Goal: Task Accomplishment & Management: Manage account settings

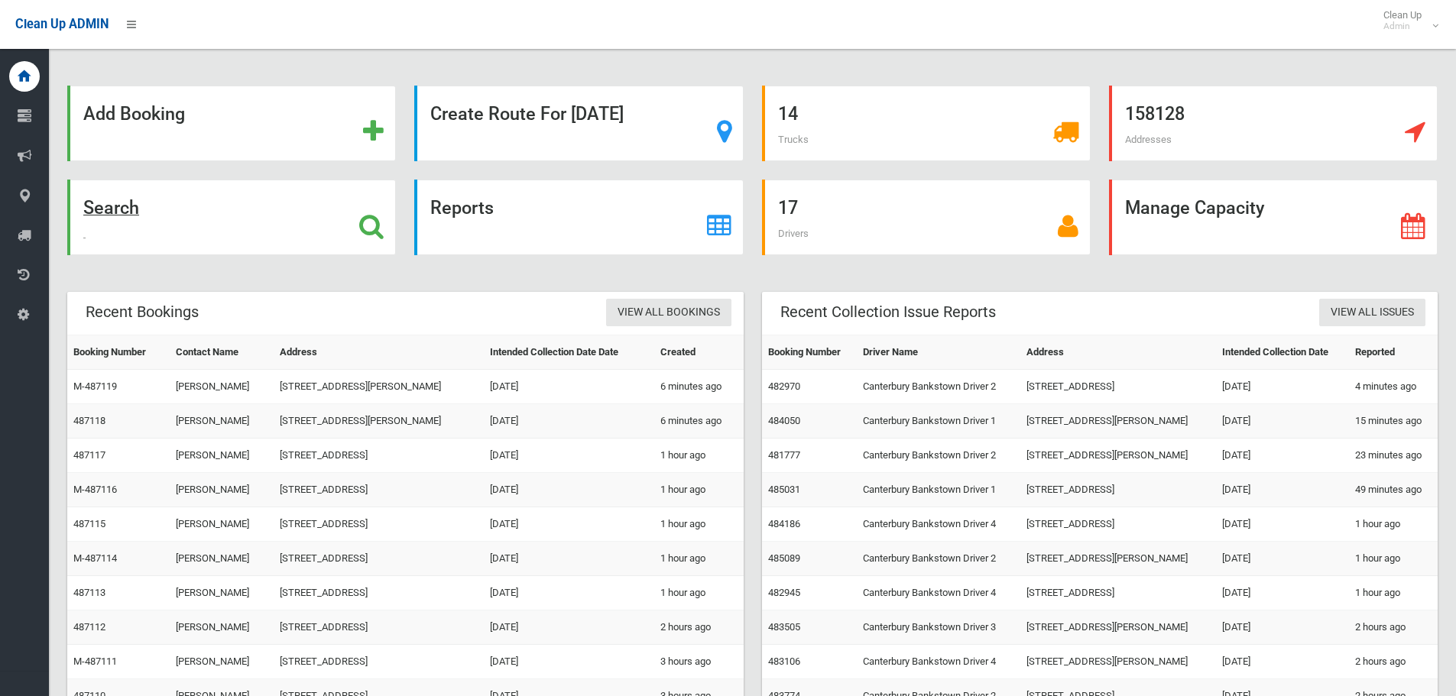
click at [98, 206] on strong "Search" at bounding box center [111, 207] width 56 height 21
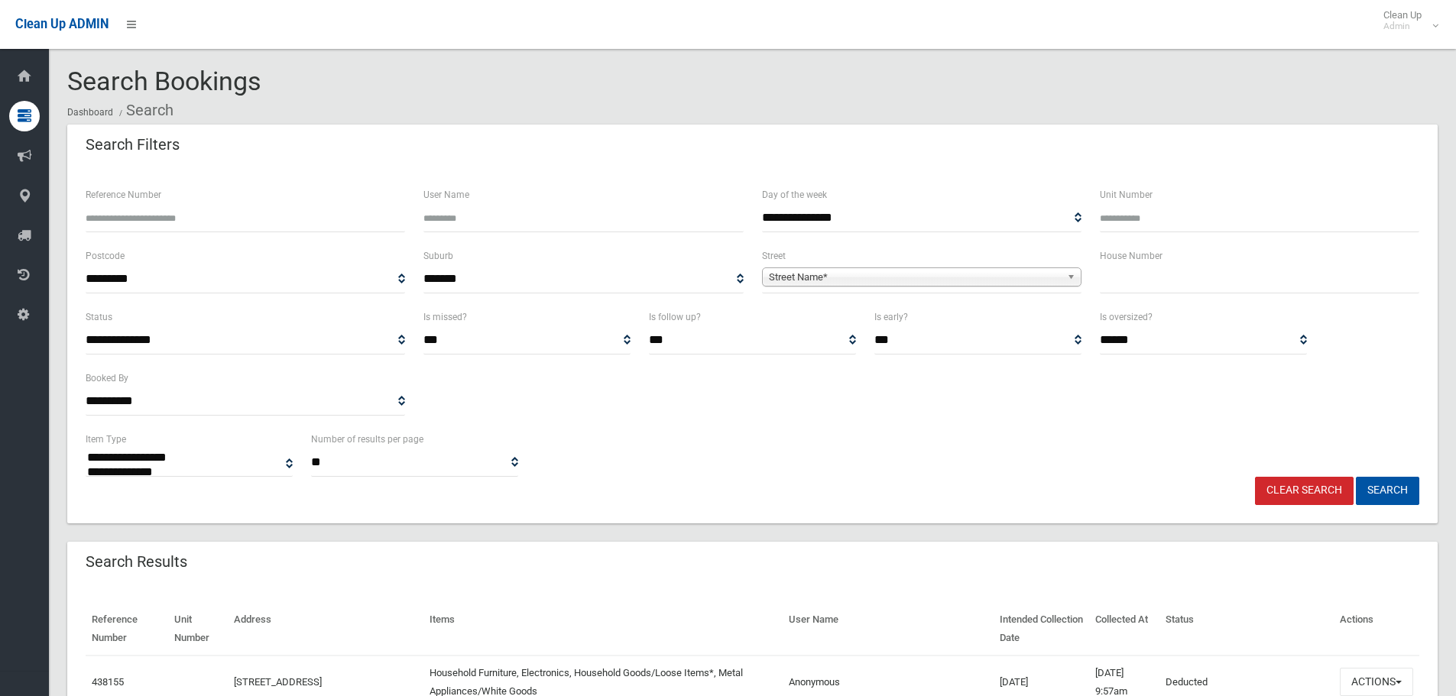
select select
click at [334, 221] on input "Reference Number" at bounding box center [246, 218] width 320 height 28
type input "******"
click at [1356, 477] on button "Search" at bounding box center [1387, 491] width 63 height 28
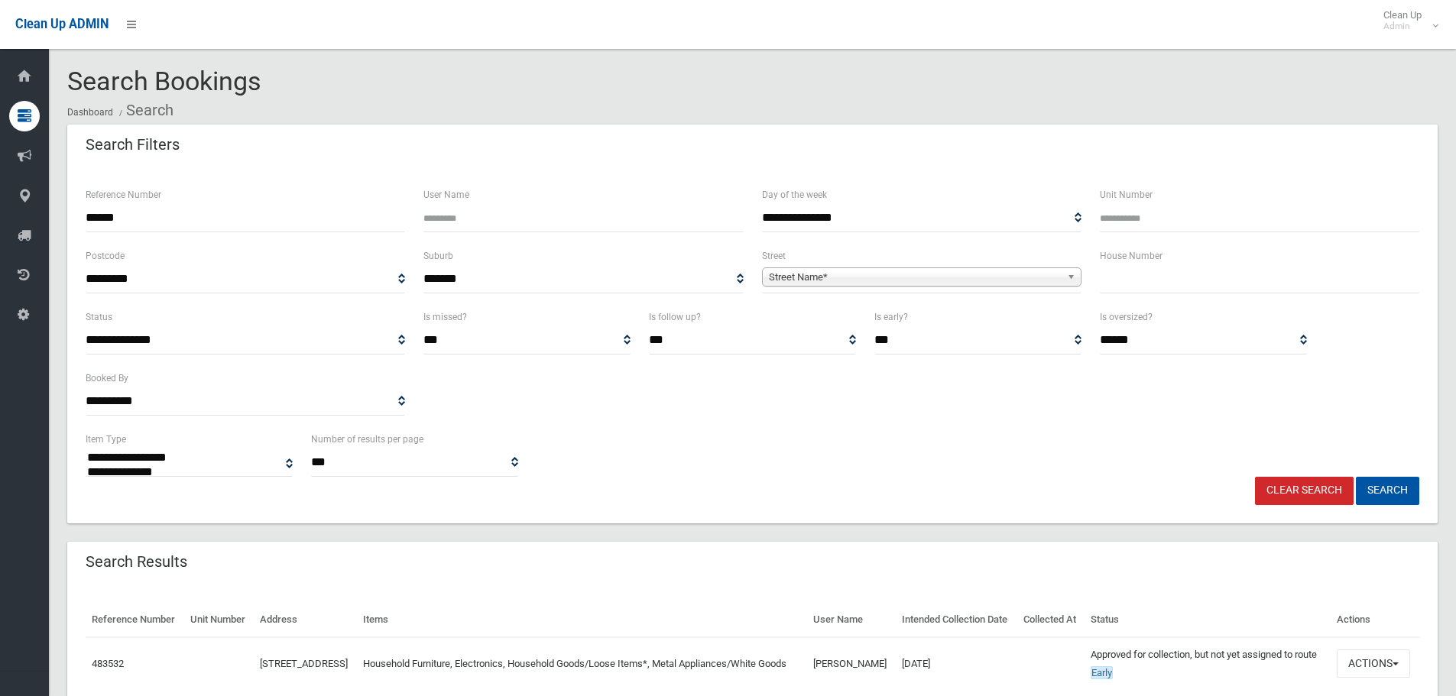
select select
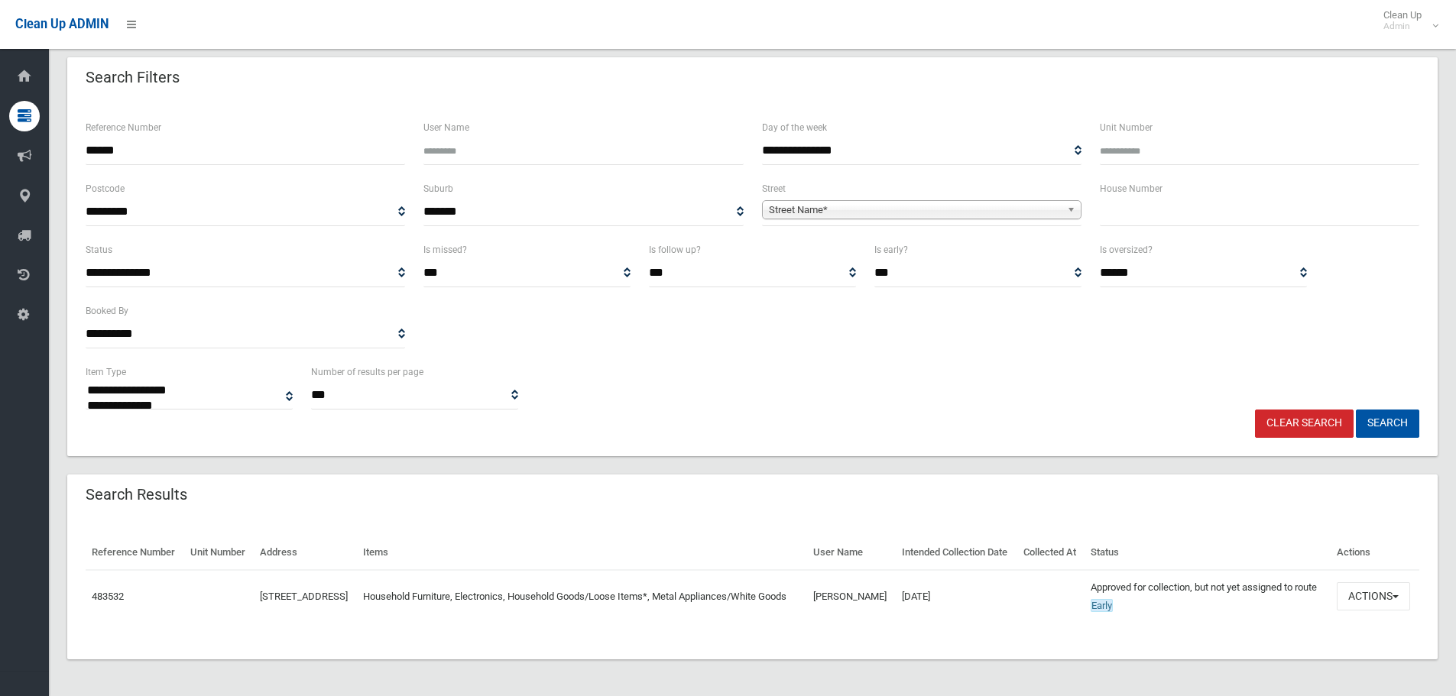
scroll to position [104, 0]
click at [1396, 595] on span "button" at bounding box center [1396, 596] width 6 height 3
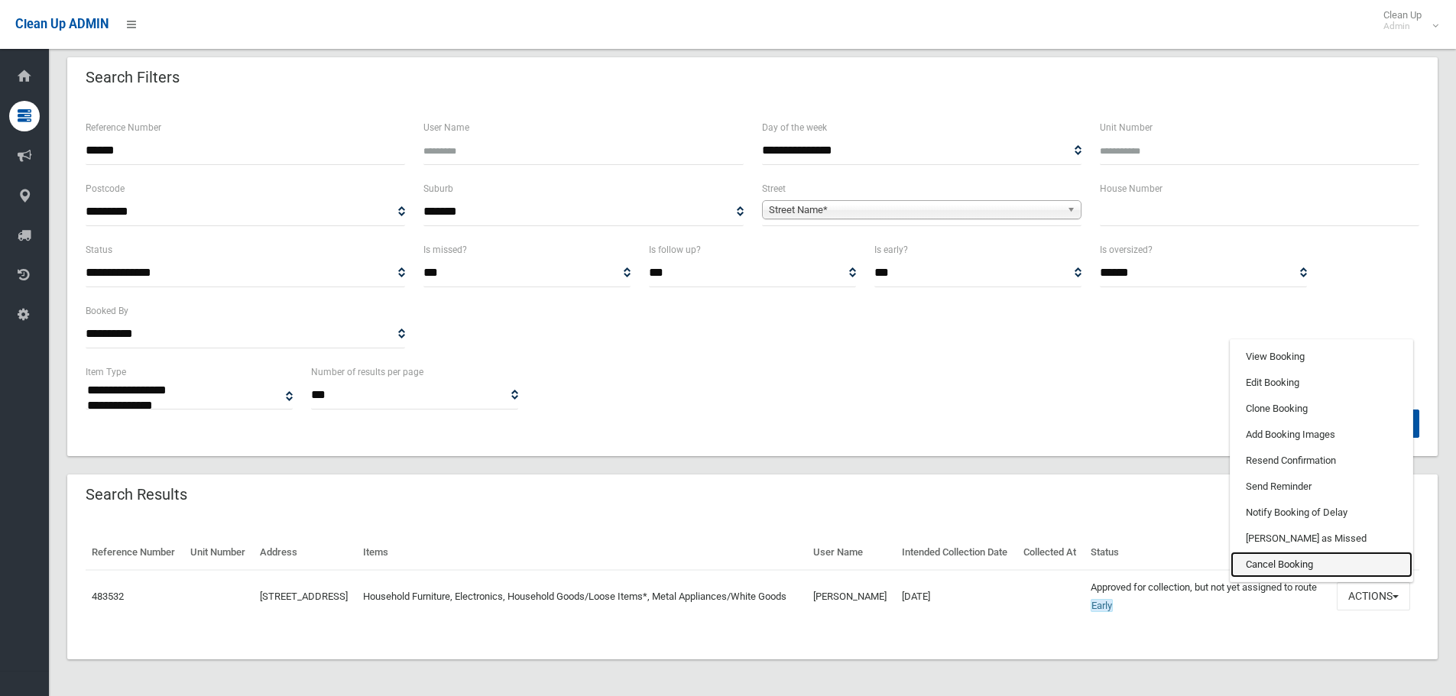
click at [1286, 556] on link "Cancel Booking" at bounding box center [1322, 565] width 182 height 26
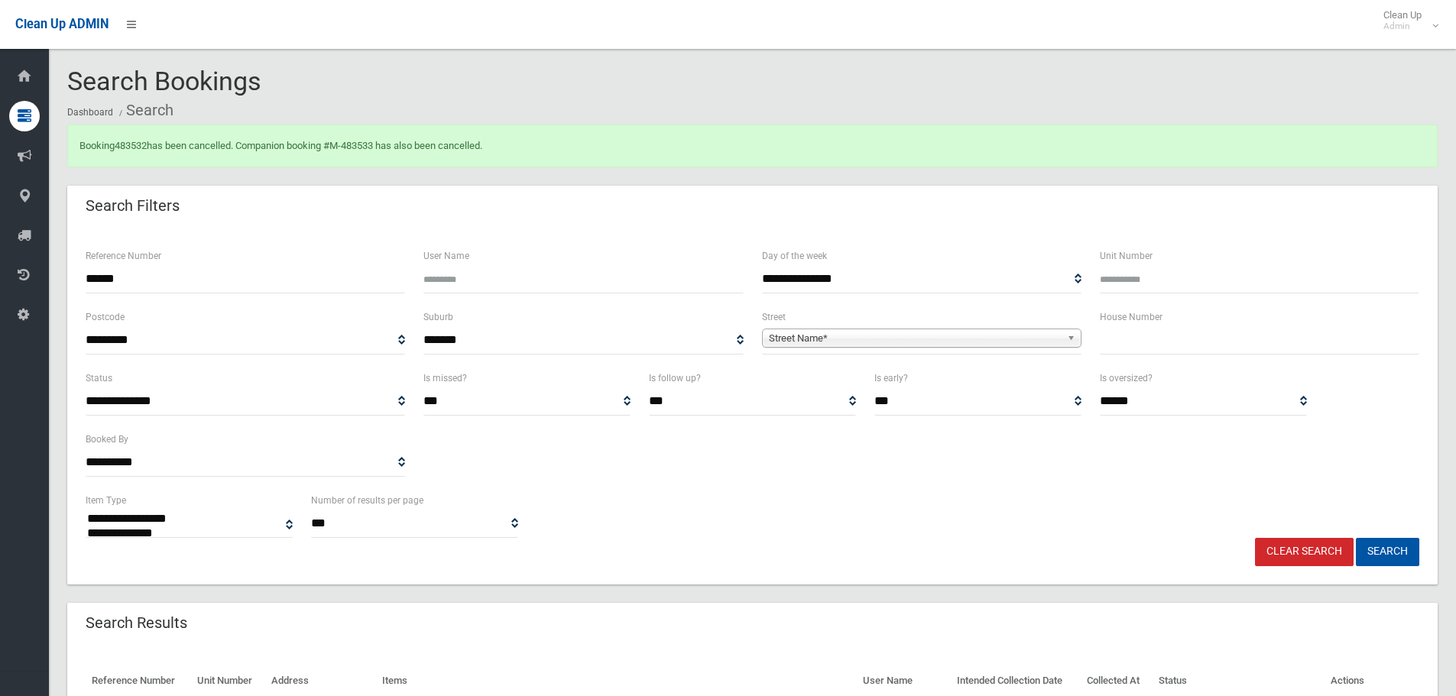
select select
